Goal: Task Accomplishment & Management: Use online tool/utility

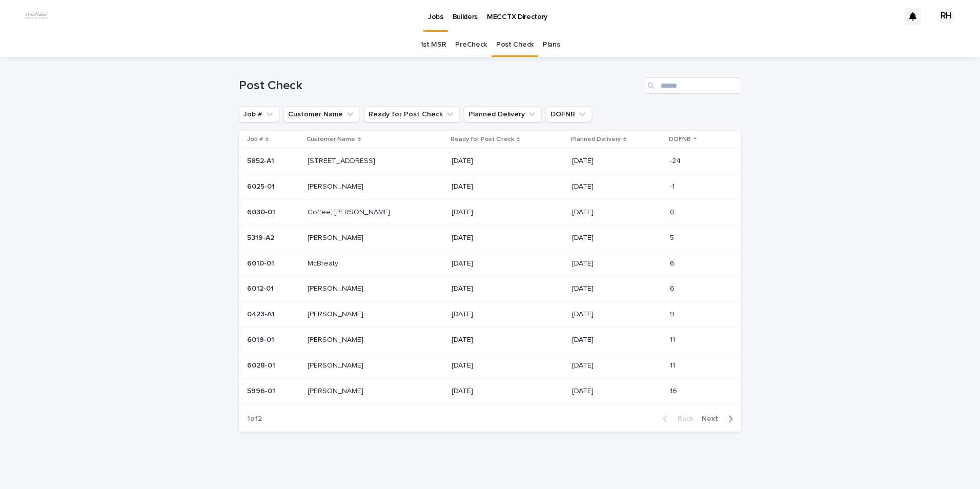
click at [354, 158] on p "[STREET_ADDRESS]" at bounding box center [342, 160] width 70 height 11
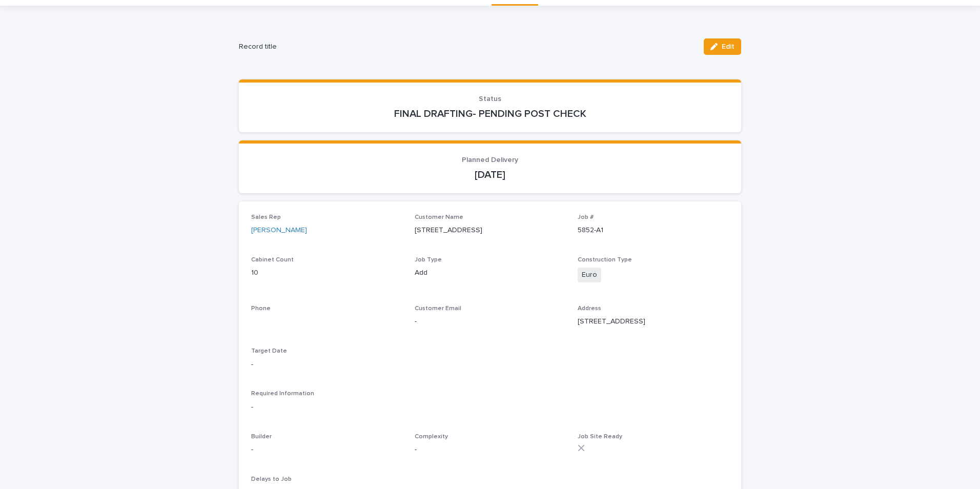
scroll to position [307, 0]
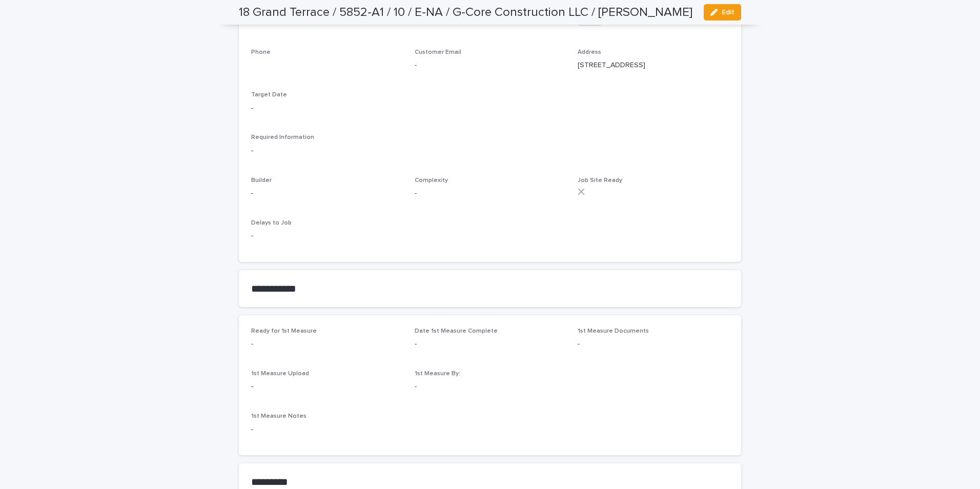
click at [723, 12] on span "Edit" at bounding box center [727, 12] width 13 height 7
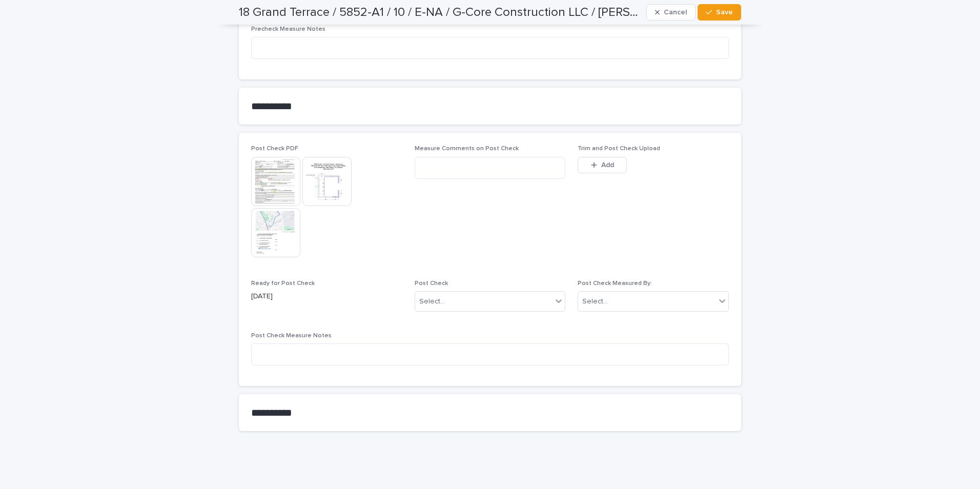
scroll to position [947, 0]
click at [596, 163] on div "button" at bounding box center [596, 163] width 10 height 7
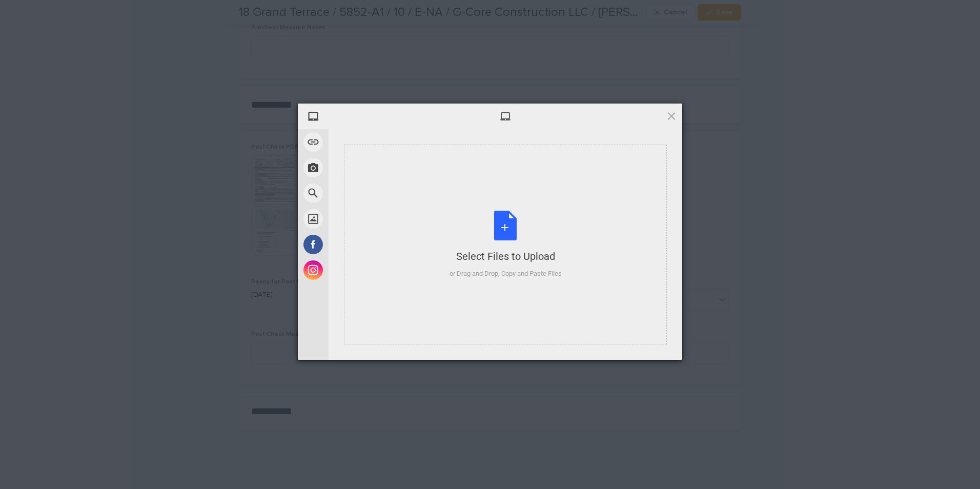
click at [523, 261] on div "Select Files to Upload" at bounding box center [505, 256] width 112 height 14
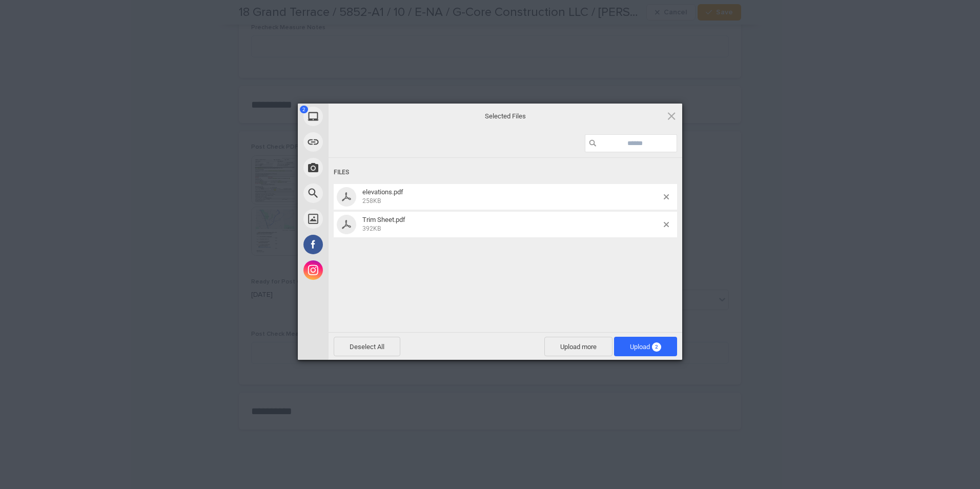
click at [624, 341] on span "Upload 2" at bounding box center [645, 346] width 63 height 19
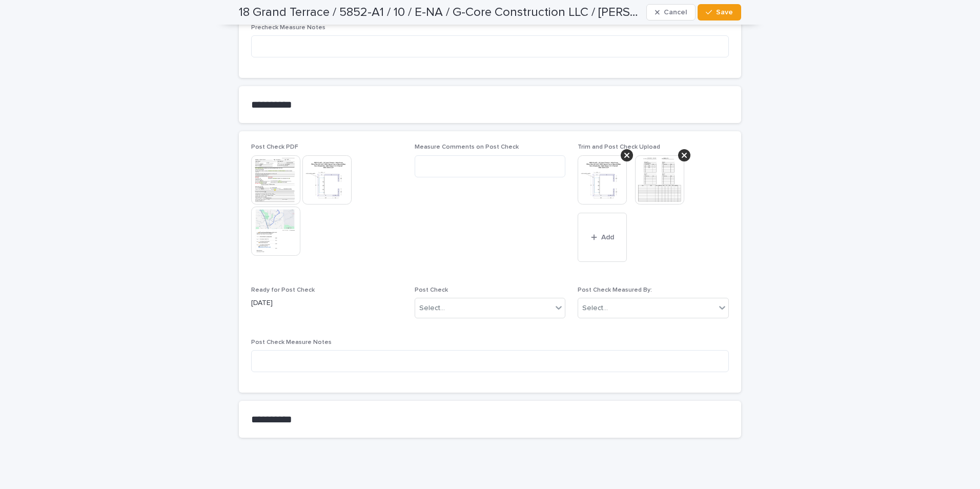
click at [612, 248] on button "Add" at bounding box center [602, 237] width 49 height 49
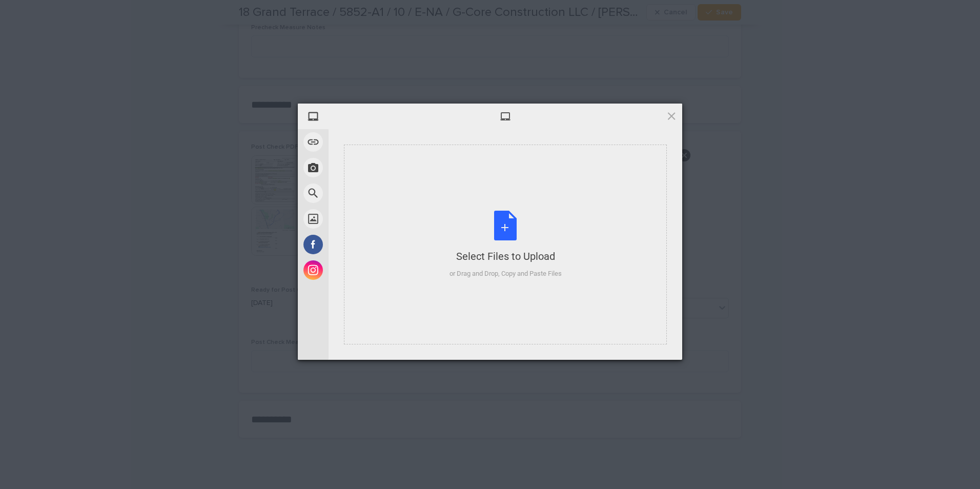
click at [534, 255] on div "Select Files to Upload" at bounding box center [505, 256] width 112 height 14
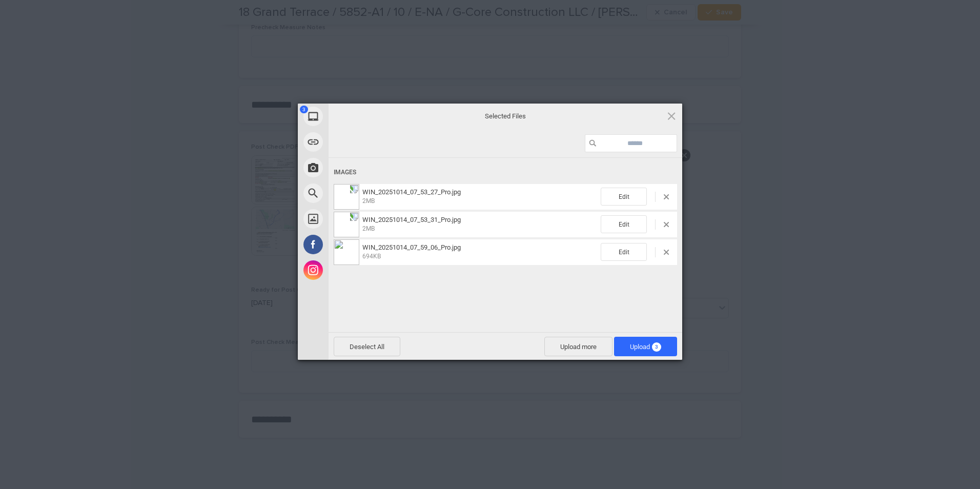
click at [627, 340] on span "Upload 3" at bounding box center [645, 346] width 63 height 19
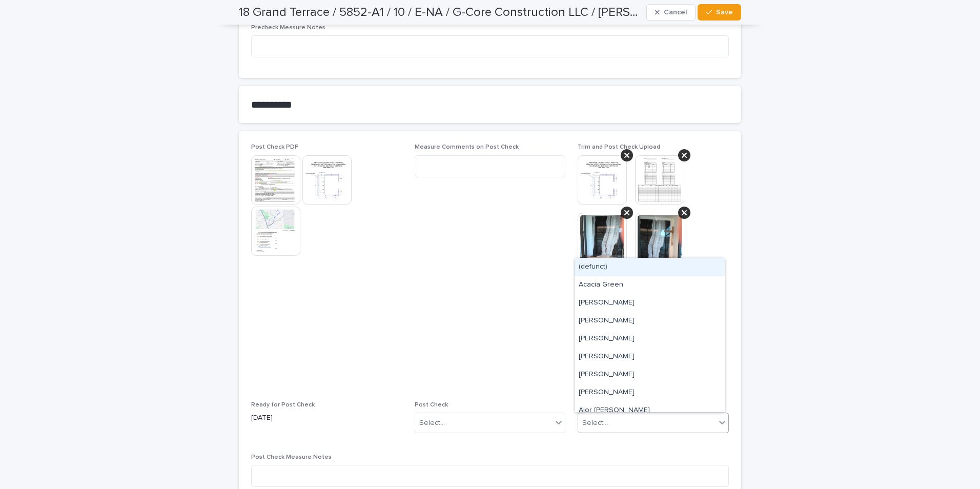
click at [611, 423] on div "Select..." at bounding box center [646, 423] width 137 height 17
type input "***"
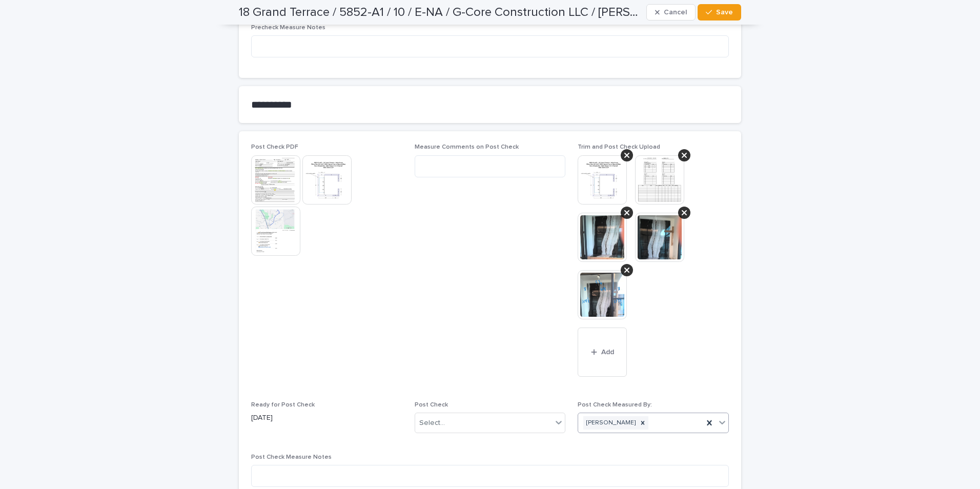
click at [475, 425] on div "Select..." at bounding box center [483, 423] width 137 height 17
click at [443, 460] on div "Modifications" at bounding box center [486, 460] width 150 height 18
click at [717, 10] on span "Save" at bounding box center [724, 12] width 17 height 7
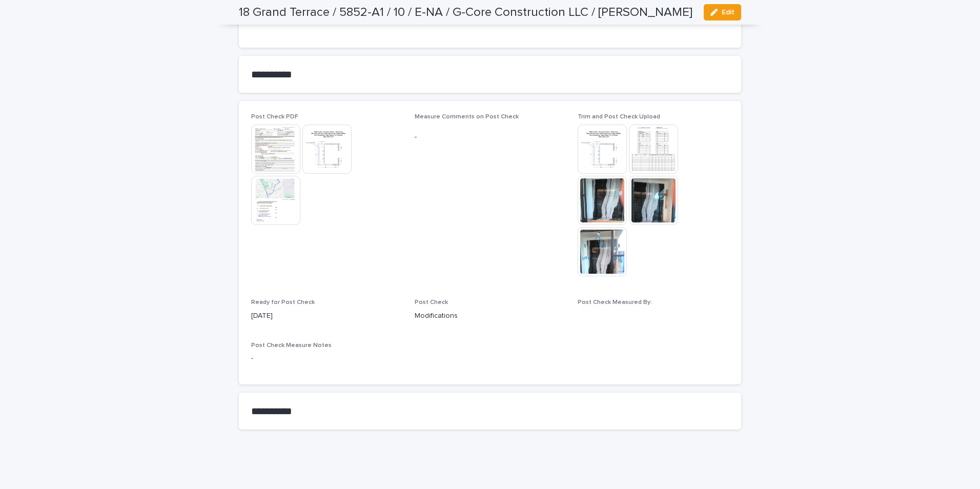
scroll to position [909, 0]
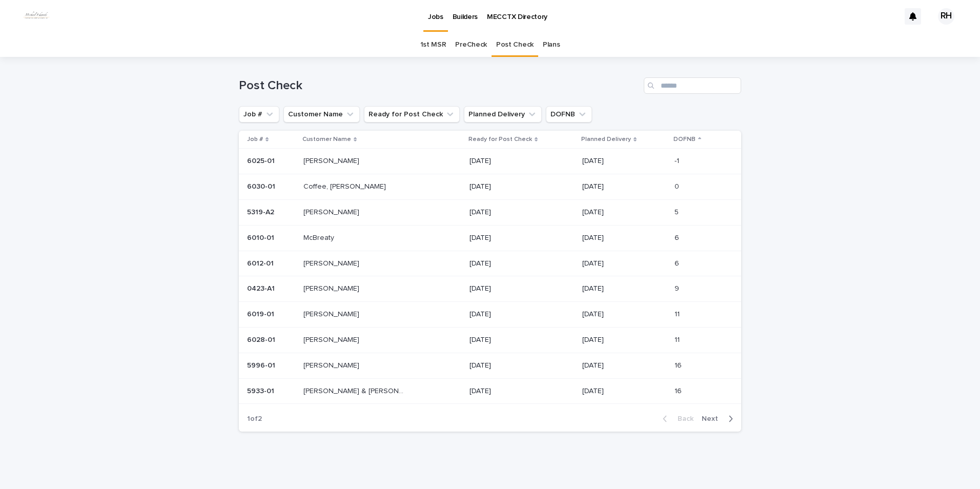
click at [709, 419] on span "Next" at bounding box center [713, 418] width 23 height 7
click at [682, 418] on div "Loading... Saving… Loading... Saving… Post Check Job # Customer Name Ready for …" at bounding box center [490, 261] width 512 height 408
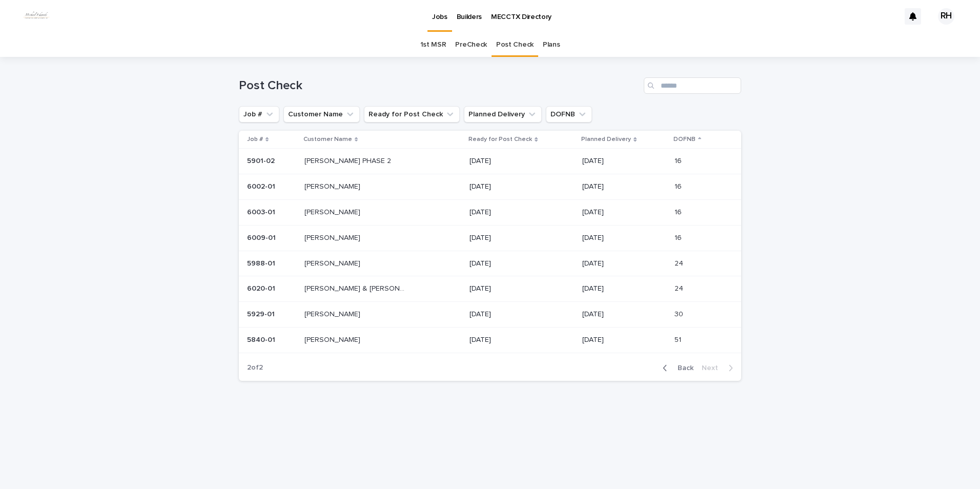
click at [679, 368] on span "Back" at bounding box center [682, 367] width 22 height 7
